Goal: Information Seeking & Learning: Find specific fact

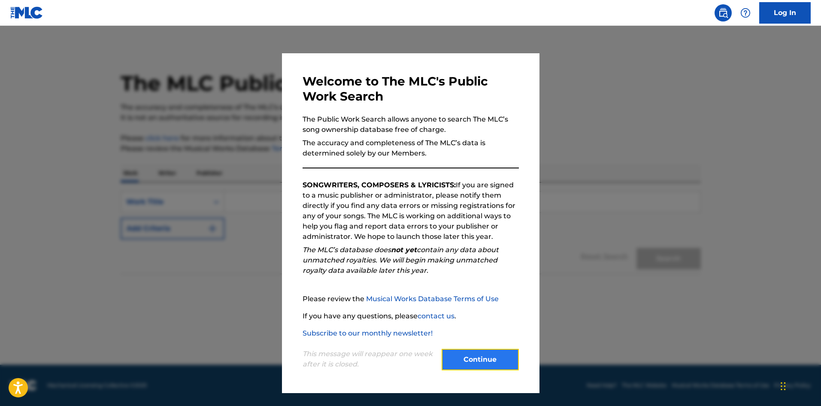
click at [487, 361] on button "Continue" at bounding box center [480, 358] width 77 height 21
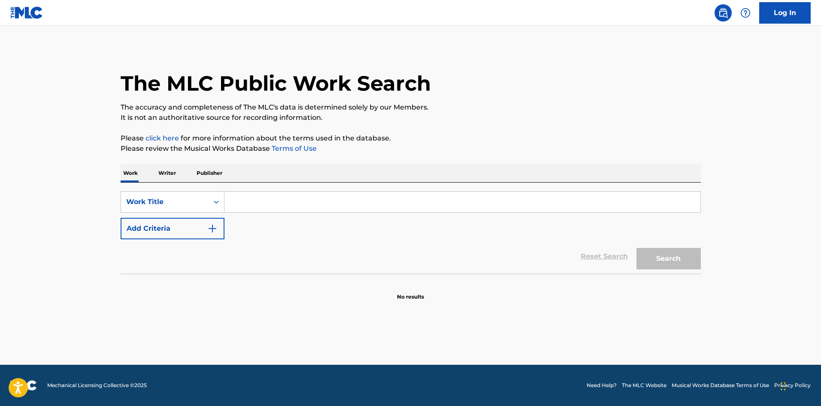
drag, startPoint x: 324, startPoint y: 205, endPoint x: 291, endPoint y: 194, distance: 35.6
click at [323, 205] on input "Search Form" at bounding box center [462, 201] width 476 height 21
type input "MAMA"
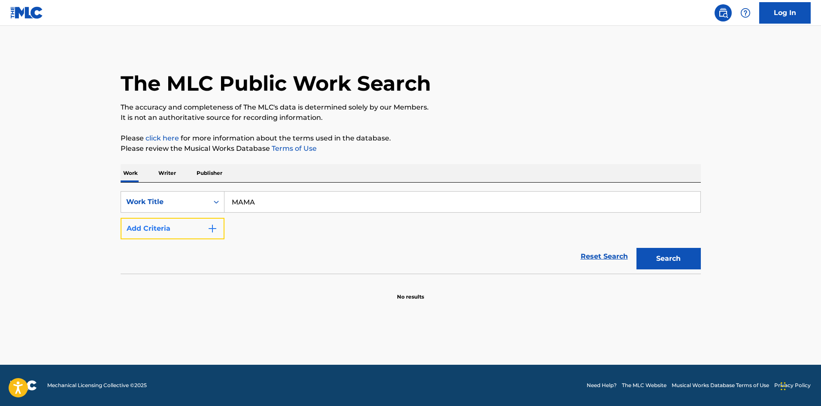
drag, startPoint x: 182, startPoint y: 234, endPoint x: 180, endPoint y: 240, distance: 6.1
click at [181, 237] on button "Add Criteria" at bounding box center [173, 228] width 104 height 21
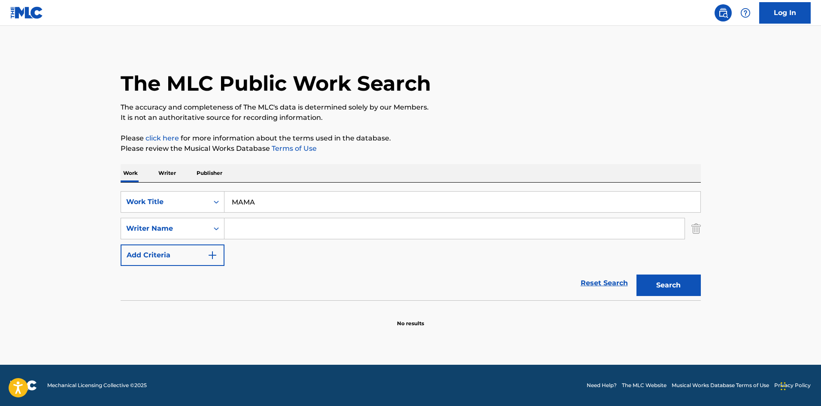
click at [261, 218] on input "Search Form" at bounding box center [454, 228] width 460 height 21
click at [636, 274] on button "Search" at bounding box center [668, 284] width 64 height 21
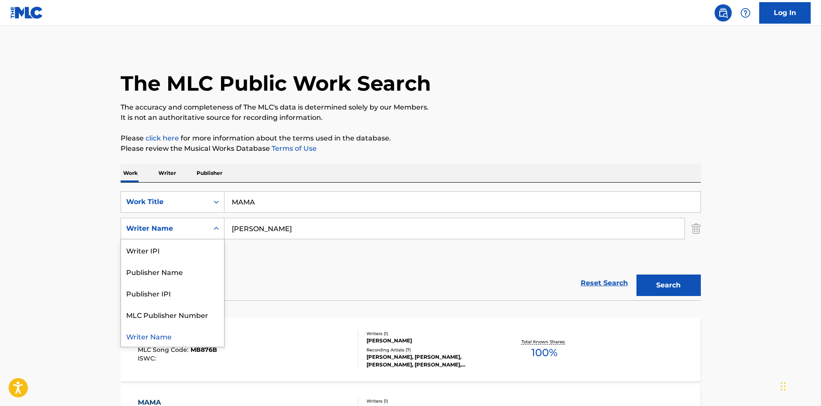
click at [197, 230] on div "Writer Name" at bounding box center [164, 228] width 77 height 10
drag, startPoint x: 54, startPoint y: 234, endPoint x: 67, endPoint y: 222, distance: 17.6
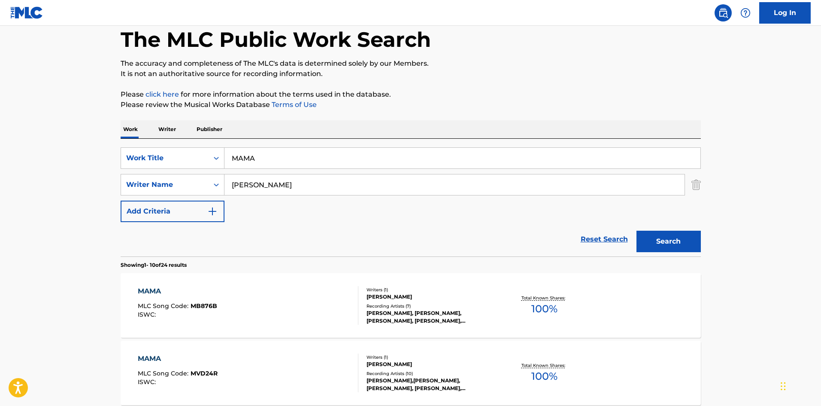
scroll to position [43, 0]
click at [372, 179] on div "[PERSON_NAME]" at bounding box center [454, 185] width 460 height 21
click at [361, 197] on div "SearchWithCriteria4ebdd096-2eeb-47d3-86e9-fae02dbcb59f Work Title MAMA SearchWi…" at bounding box center [411, 185] width 580 height 75
click at [359, 188] on input "[PERSON_NAME]" at bounding box center [454, 185] width 460 height 21
type input "[PERSON_NAME]"
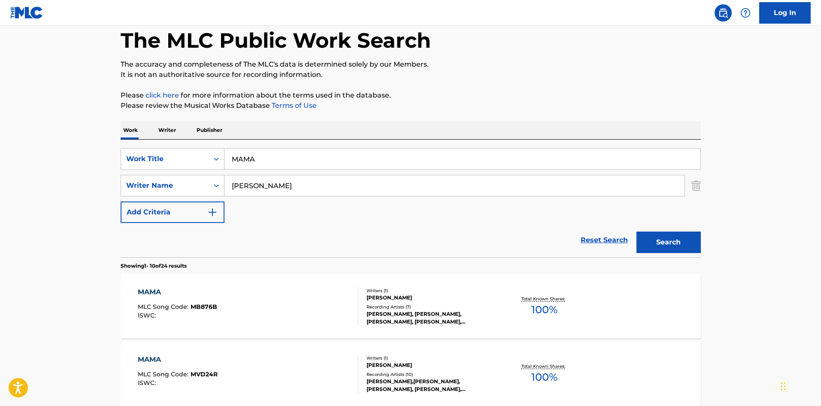
click at [636, 231] on button "Search" at bounding box center [668, 241] width 64 height 21
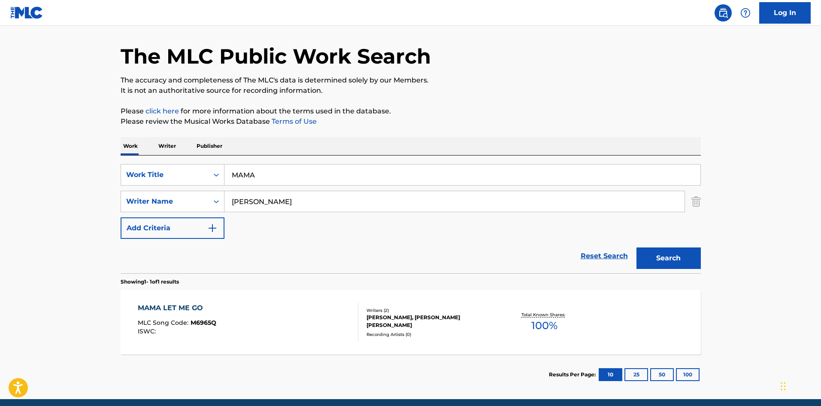
scroll to position [61, 0]
